Goal: Information Seeking & Learning: Learn about a topic

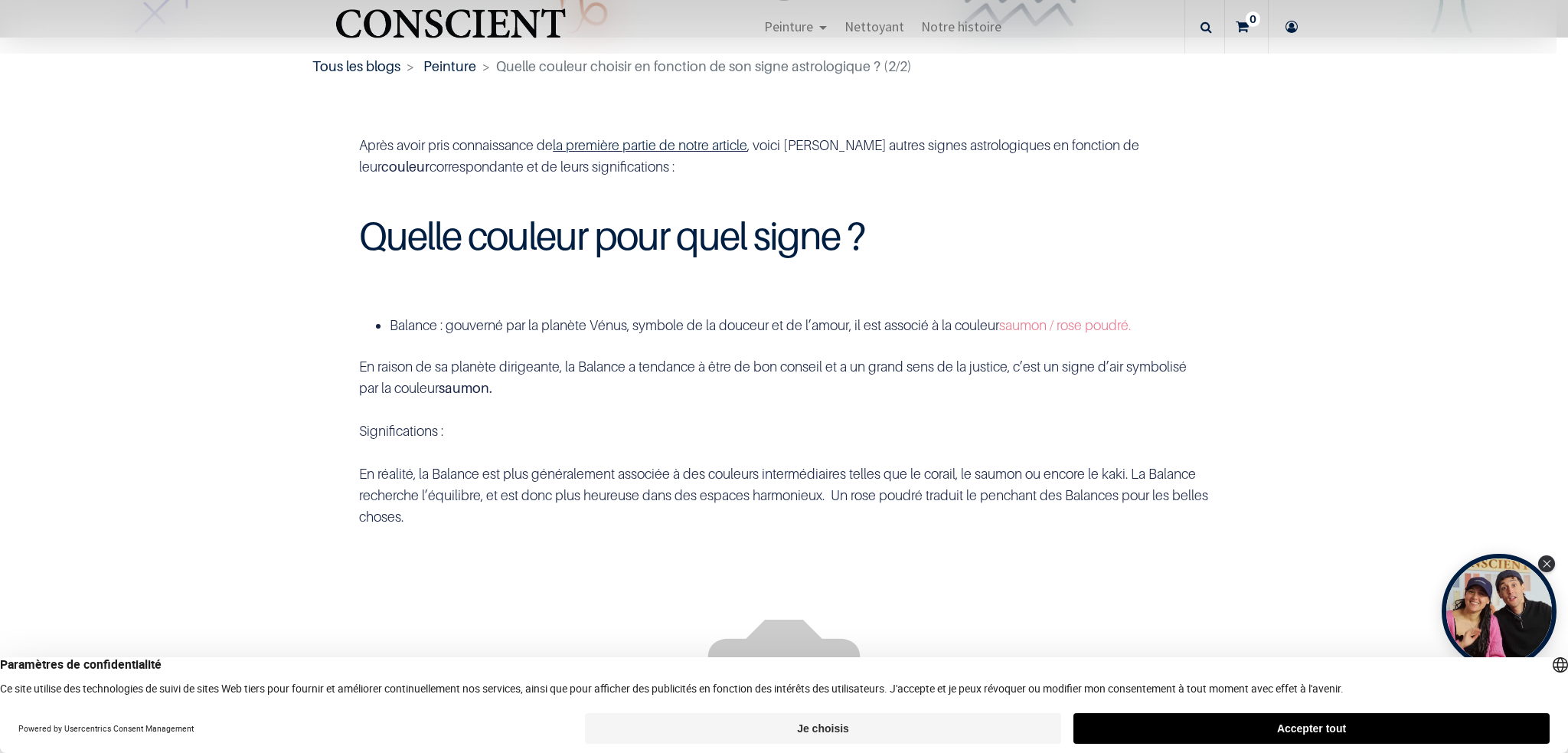
scroll to position [147, 0]
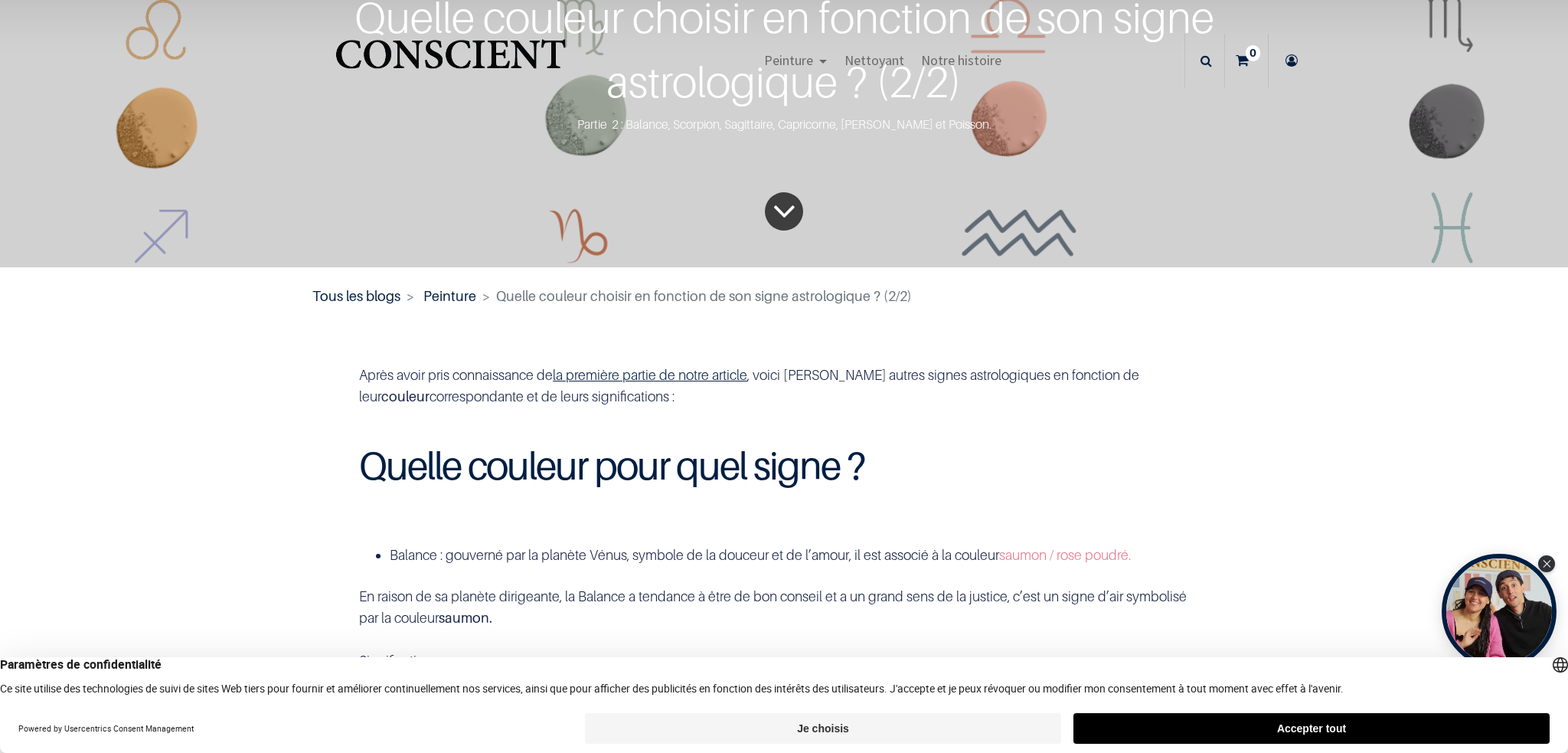
click at [779, 219] on icon "To blog content" at bounding box center [784, 212] width 24 height 63
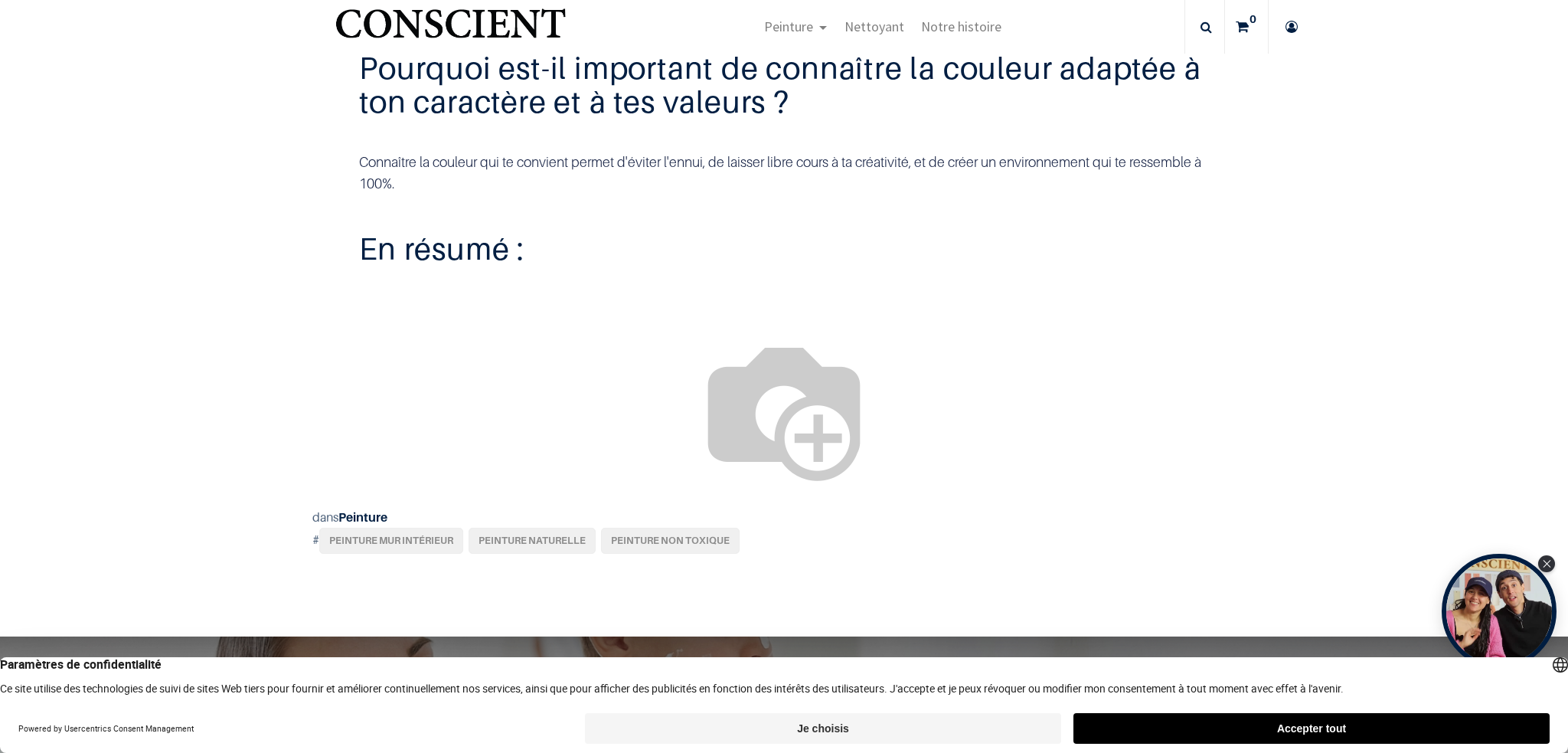
scroll to position [4190, 0]
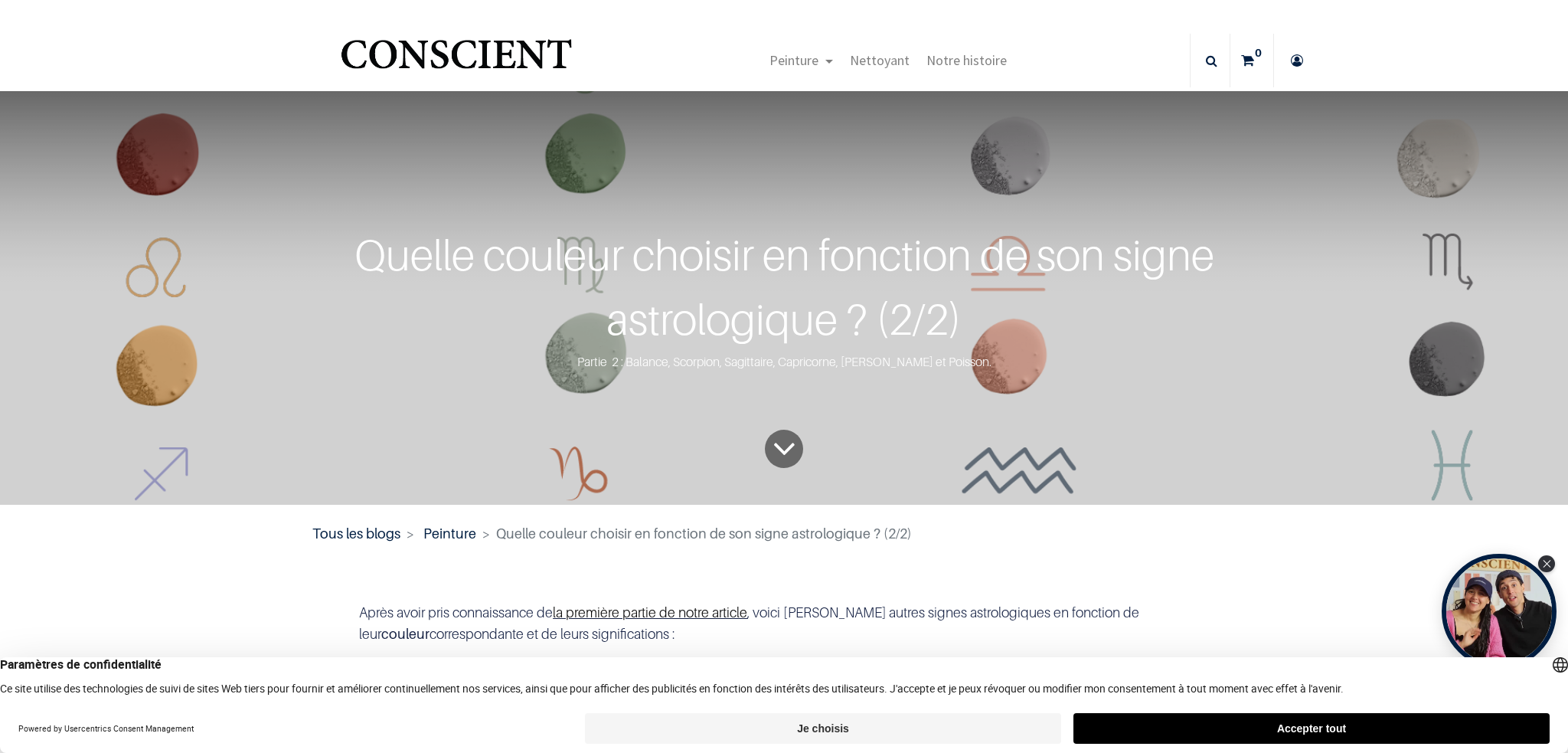
click at [678, 613] on link "la première partie de notre article" at bounding box center [650, 612] width 194 height 16
